Goal: Contribute content

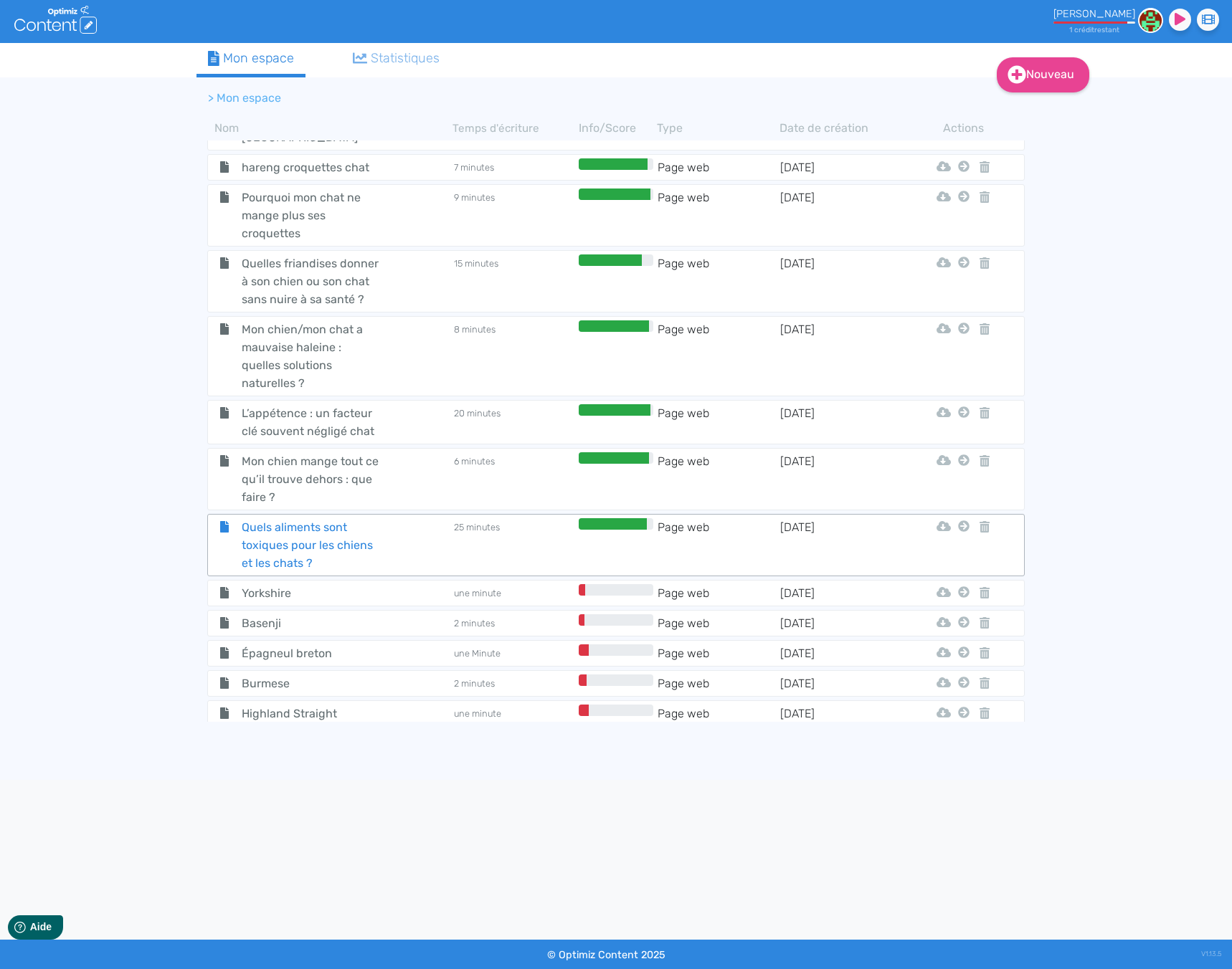
scroll to position [4883, 0]
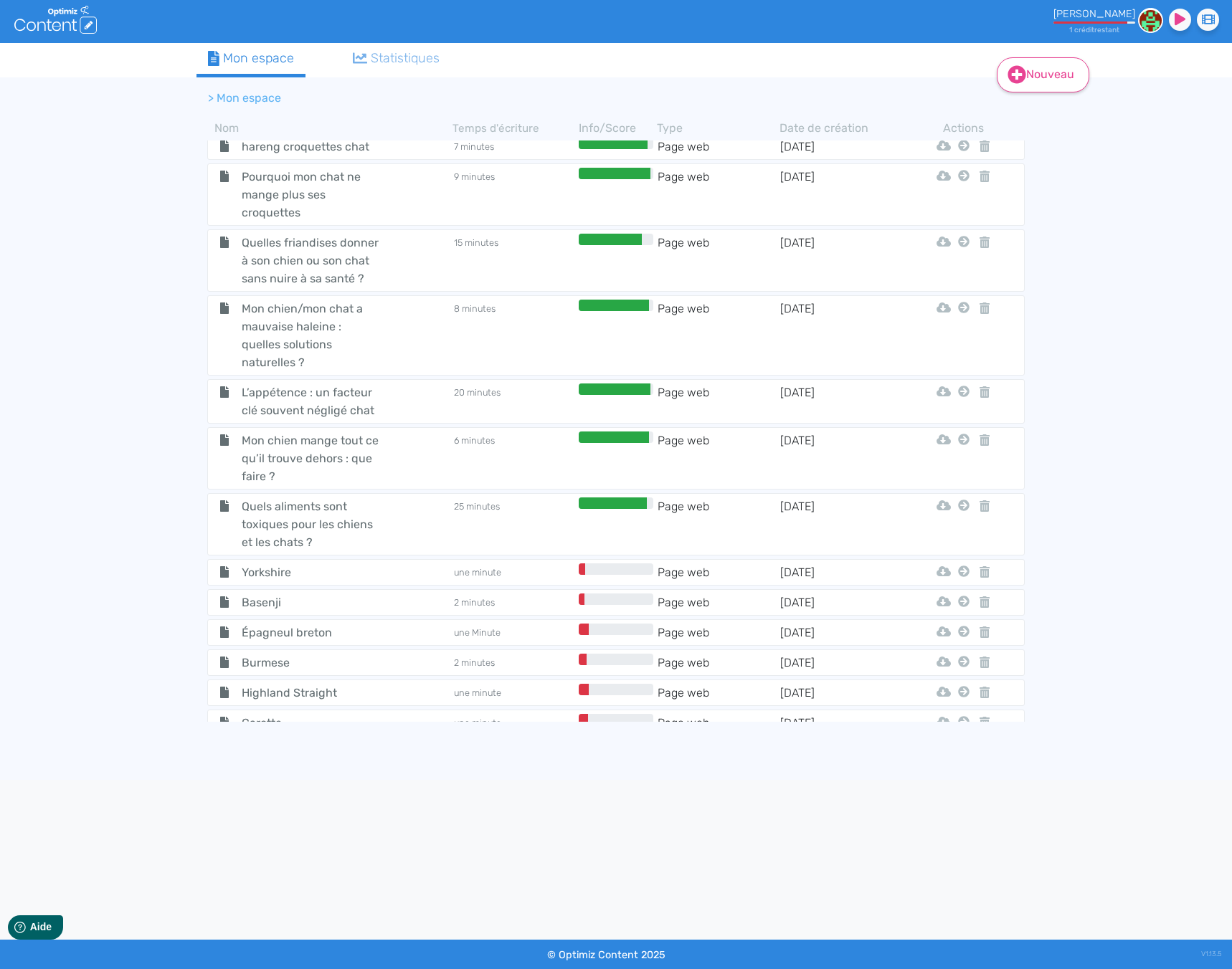
click at [1007, 84] on icon at bounding box center [1016, 74] width 19 height 19
click at [1016, 119] on button "Contenu" at bounding box center [1052, 111] width 115 height 23
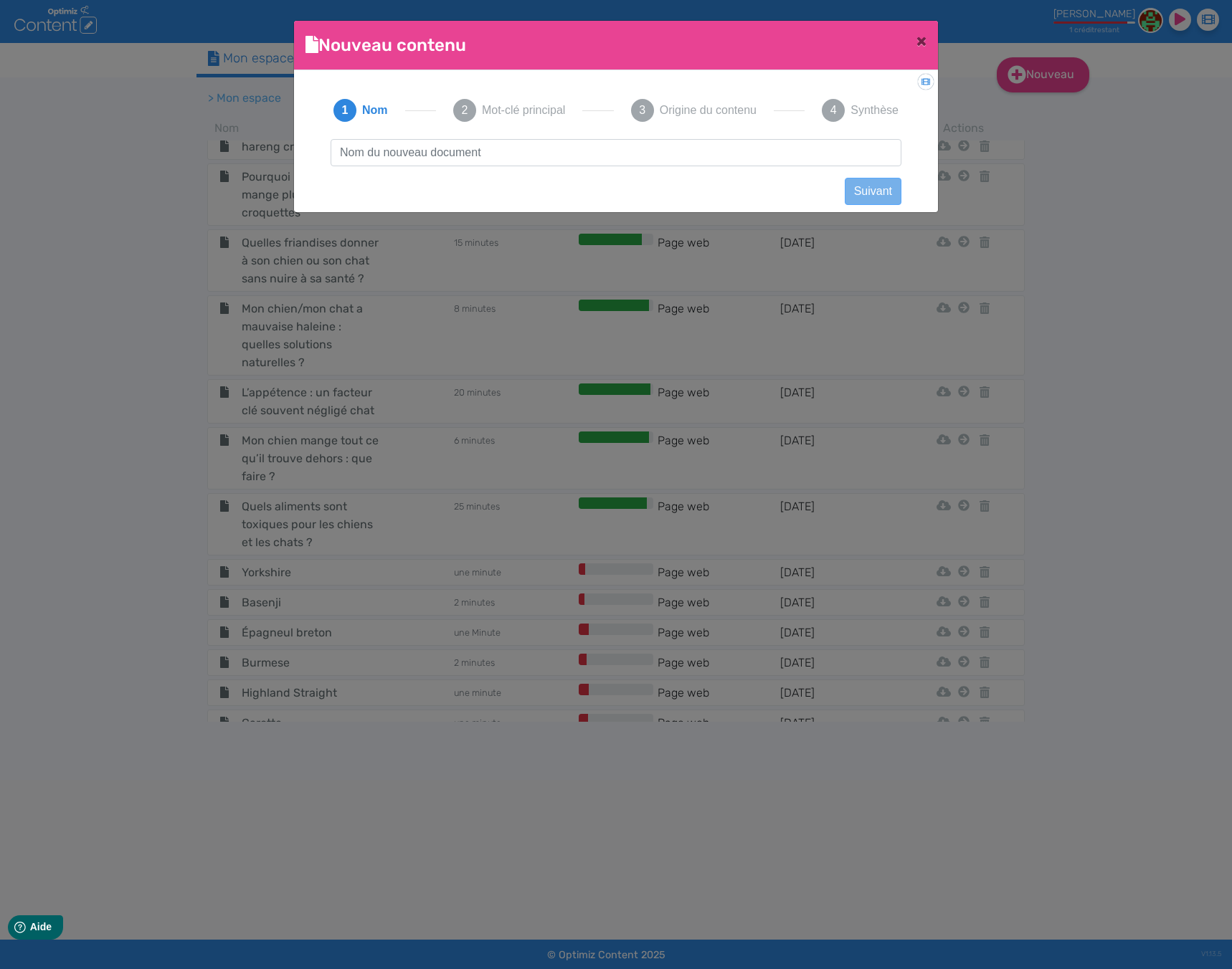
drag, startPoint x: 333, startPoint y: 3, endPoint x: 1121, endPoint y: 583, distance: 978.4
click at [1121, 583] on ngb-modal-window "Nouveau contenu × Didacticiel: Créer un document 1 Nom 2 Mot-clé principal 3 Or…" at bounding box center [616, 484] width 1232 height 969
